Goal: Information Seeking & Learning: Find specific fact

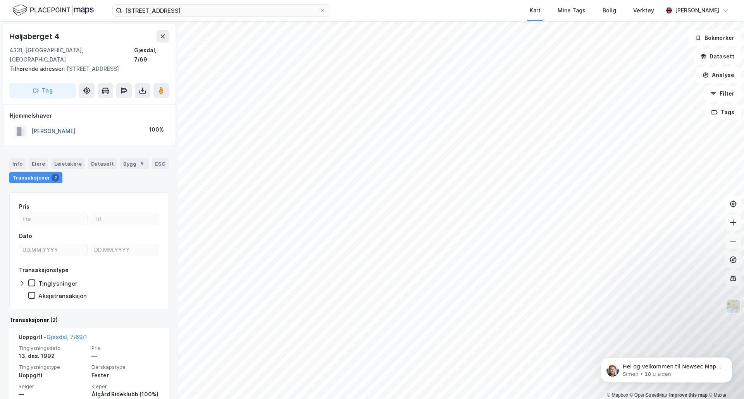
click at [0, 0] on button "[PERSON_NAME]" at bounding box center [0, 0] width 0 height 0
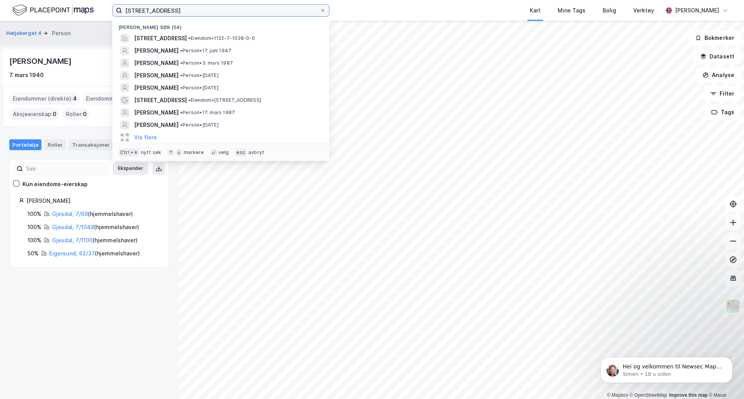
click at [194, 10] on input "blåklokkeveien 31" at bounding box center [221, 11] width 198 height 12
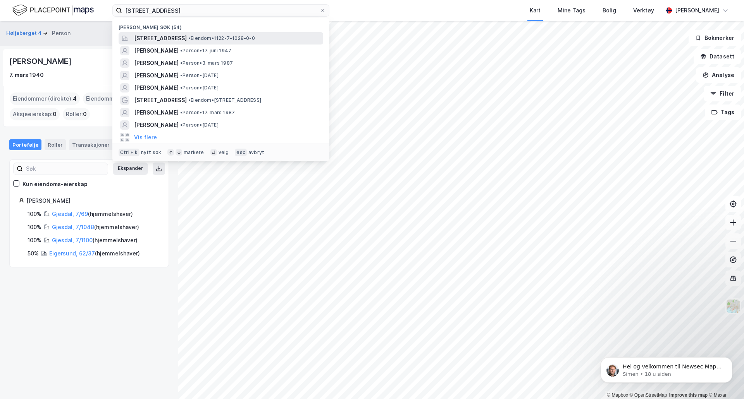
click at [180, 41] on span "[STREET_ADDRESS]" at bounding box center [160, 38] width 53 height 9
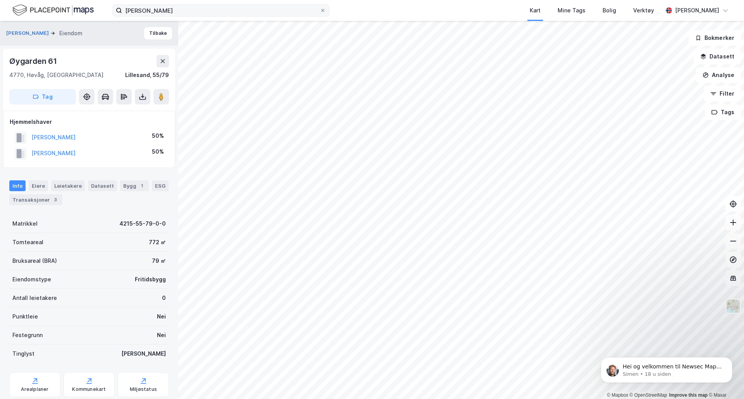
scroll to position [0, 0]
click at [191, 5] on input "[PERSON_NAME]" at bounding box center [221, 11] width 198 height 12
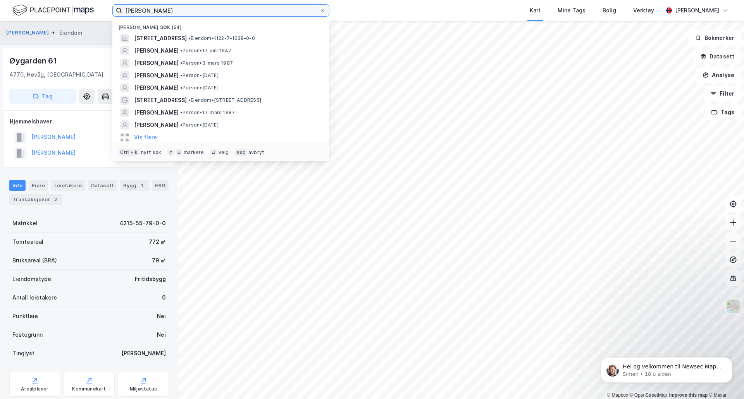
drag, startPoint x: 191, startPoint y: 5, endPoint x: 36, endPoint y: 2, distance: 154.2
click at [40, 3] on div "[PERSON_NAME] søk (54) [STREET_ADDRESS] • Eiendom • 1122-7-1028-0-0 [PERSON_NAM…" at bounding box center [372, 10] width 744 height 21
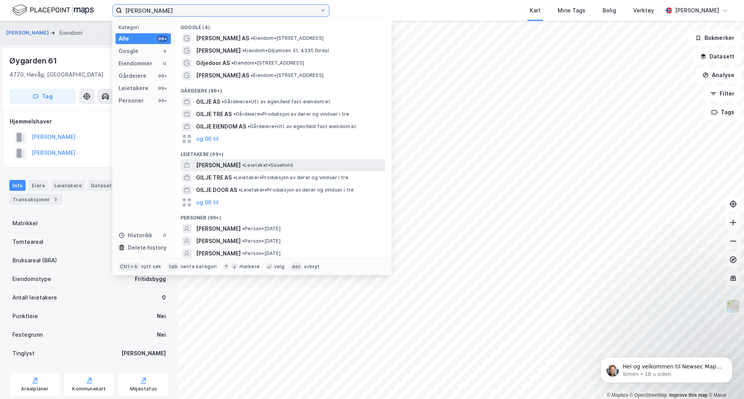
type input "[PERSON_NAME]"
click at [227, 166] on div "[PERSON_NAME] • [GEOGRAPHIC_DATA]" at bounding box center [289, 165] width 187 height 9
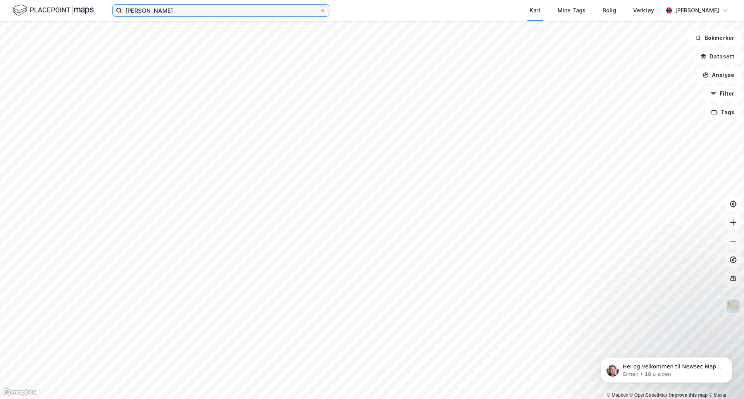
click at [168, 7] on input "[PERSON_NAME]" at bounding box center [221, 11] width 198 height 12
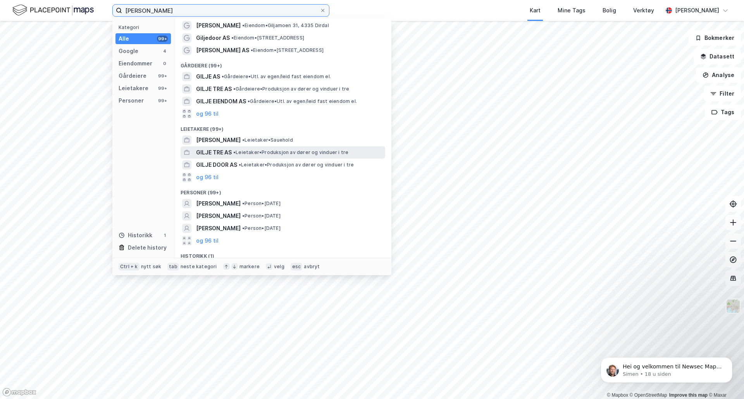
scroll to position [41, 0]
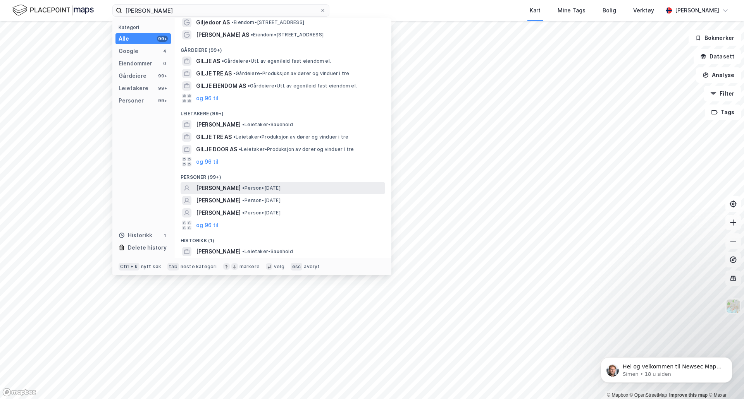
click at [211, 187] on span "[PERSON_NAME]" at bounding box center [218, 188] width 45 height 9
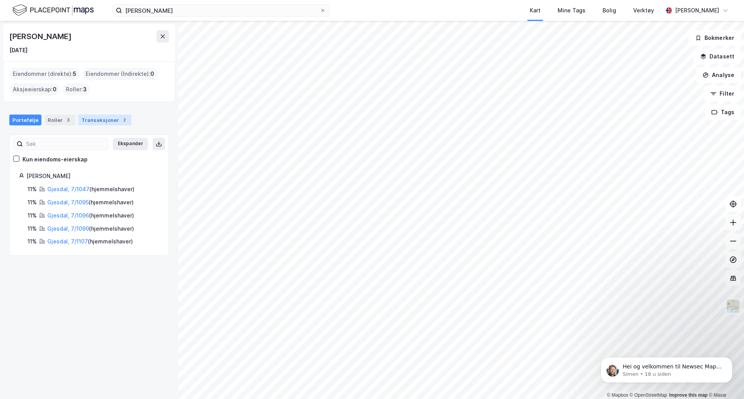
click at [97, 122] on div "Transaksjoner 2" at bounding box center [104, 120] width 53 height 11
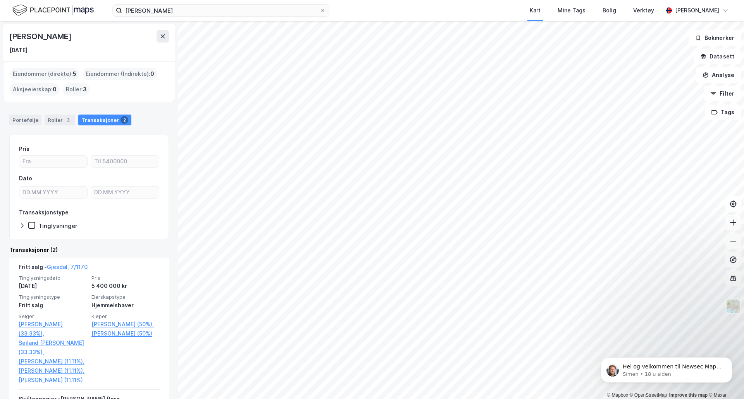
click at [41, 72] on div "Eiendommer (direkte) : 5" at bounding box center [45, 74] width 70 height 12
click at [36, 69] on div "Eiendommer (direkte) : 5" at bounding box center [45, 74] width 70 height 12
click at [26, 123] on div "Portefølje" at bounding box center [25, 120] width 32 height 11
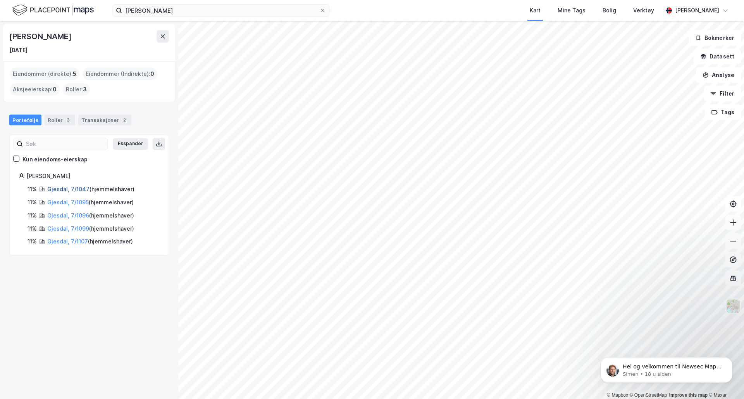
click at [60, 191] on link "Gjesdal, 7/1047" at bounding box center [68, 189] width 42 height 7
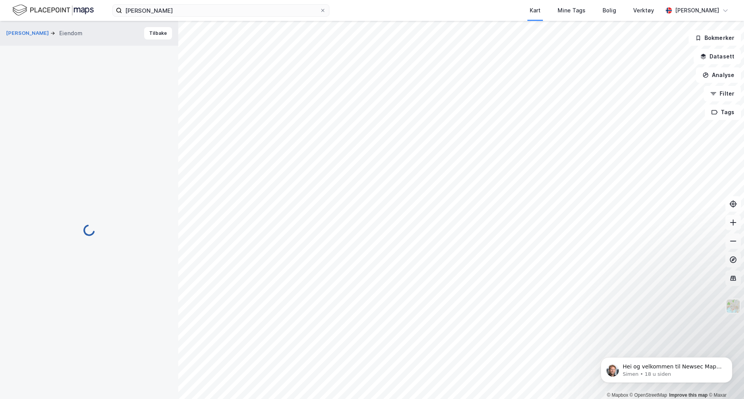
scroll to position [0, 0]
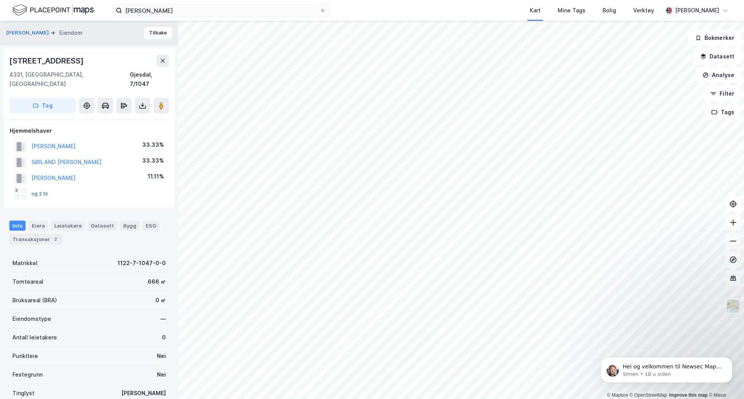
click at [0, 0] on button "og 2 til" at bounding box center [0, 0] width 0 height 0
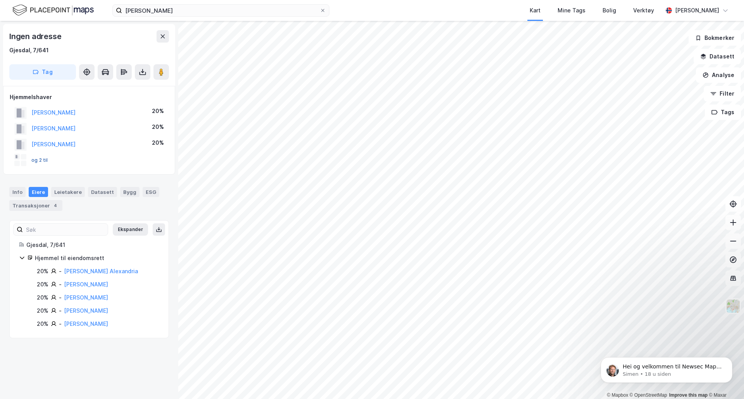
click at [0, 0] on button "og 2 til" at bounding box center [0, 0] width 0 height 0
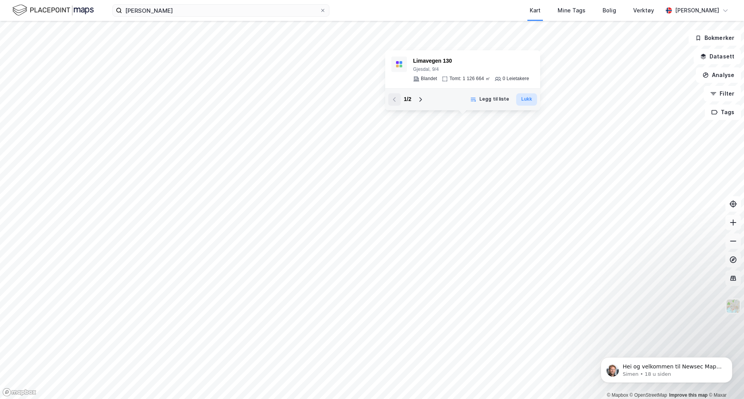
click at [526, 101] on button "Lukk" at bounding box center [526, 99] width 21 height 12
click at [418, 96] on button at bounding box center [420, 99] width 12 height 12
click at [423, 62] on div "1122-9-5-0-0" at bounding box center [467, 61] width 108 height 9
